Goal: Obtain resource: Download file/media

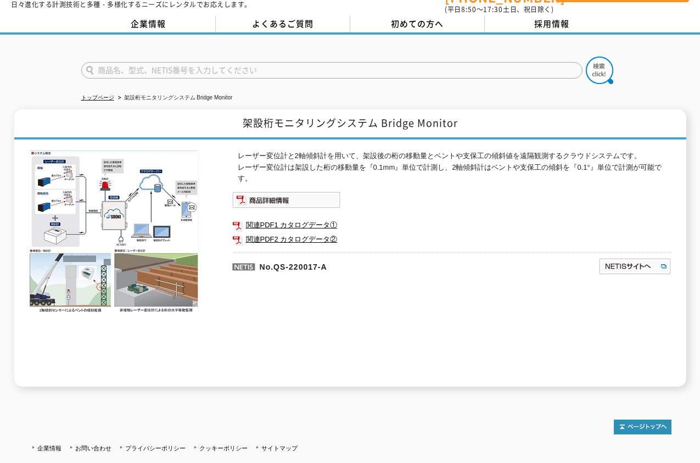
scroll to position [55, 0]
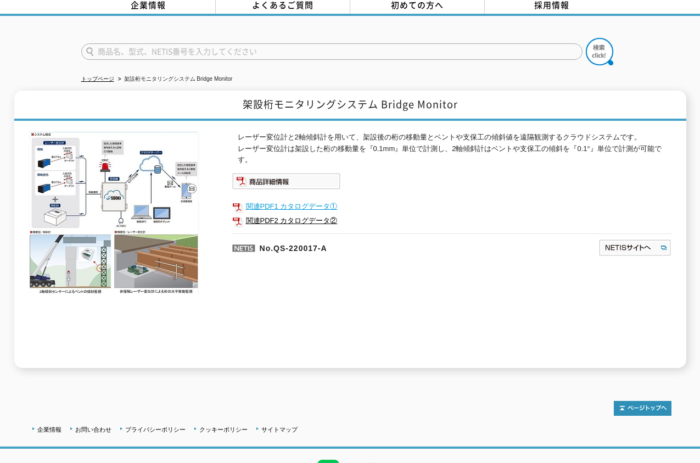
click at [253, 199] on link "関連PDF1 カタログデータ①" at bounding box center [451, 206] width 439 height 14
click at [266, 173] on img at bounding box center [286, 181] width 108 height 16
click at [259, 214] on link "関連PDF2 カタログデータ②" at bounding box center [451, 221] width 439 height 14
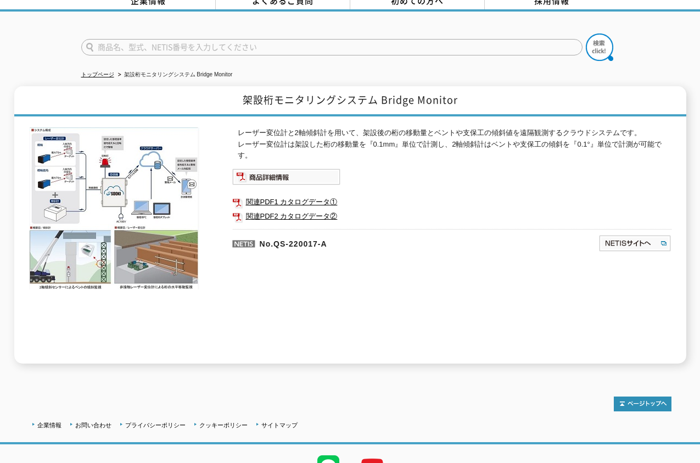
scroll to position [0, 0]
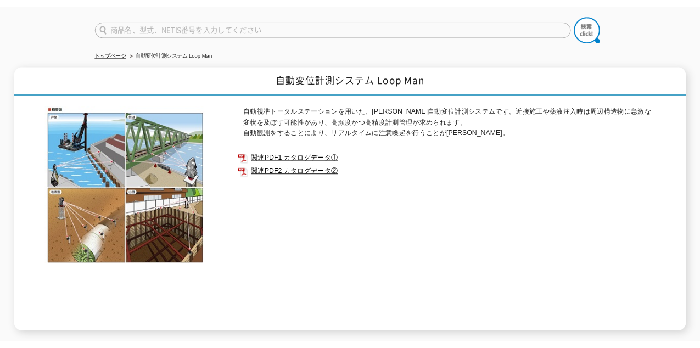
scroll to position [110, 0]
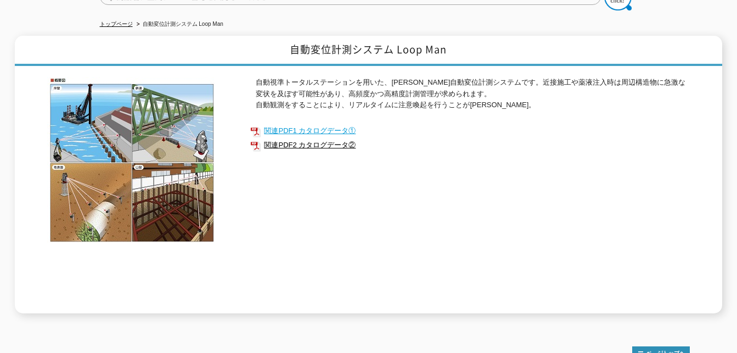
click at [302, 125] on link "関連PDF1 カタログデータ①" at bounding box center [469, 131] width 439 height 14
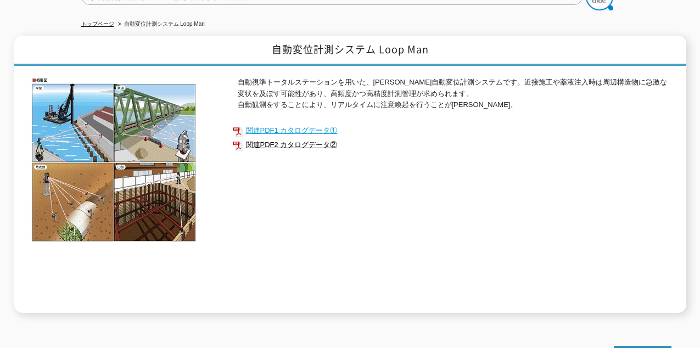
click at [272, 124] on link "関連PDF1 カタログデータ①" at bounding box center [451, 131] width 439 height 14
click at [275, 138] on link "関連PDF2 カタログデータ②" at bounding box center [451, 145] width 439 height 14
